Goal: Task Accomplishment & Management: Use online tool/utility

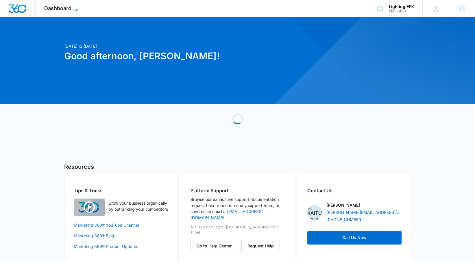
click at [74, 9] on icon at bounding box center [76, 10] width 7 height 7
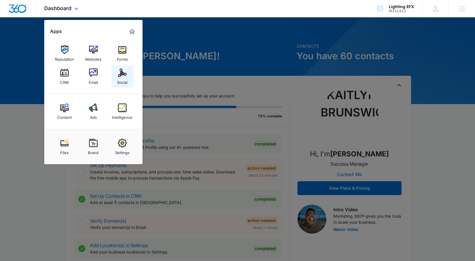
click at [120, 80] on div "Social" at bounding box center [122, 81] width 10 height 8
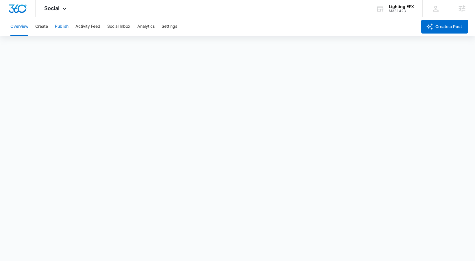
click at [62, 24] on button "Publish" at bounding box center [62, 26] width 14 height 19
